Goal: Task Accomplishment & Management: Use online tool/utility

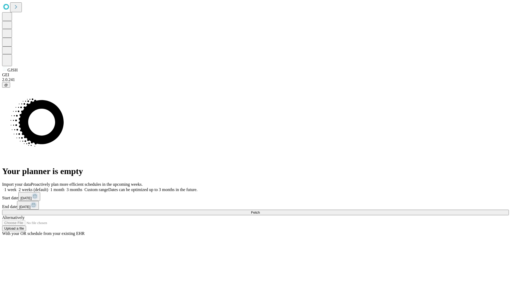
click at [260, 211] on span "Fetch" at bounding box center [255, 213] width 9 height 4
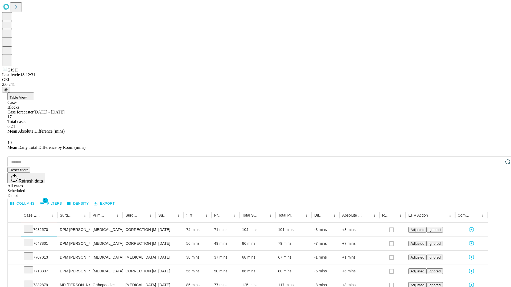
click at [31, 226] on icon at bounding box center [28, 228] width 5 height 5
